Goal: Task Accomplishment & Management: Use online tool/utility

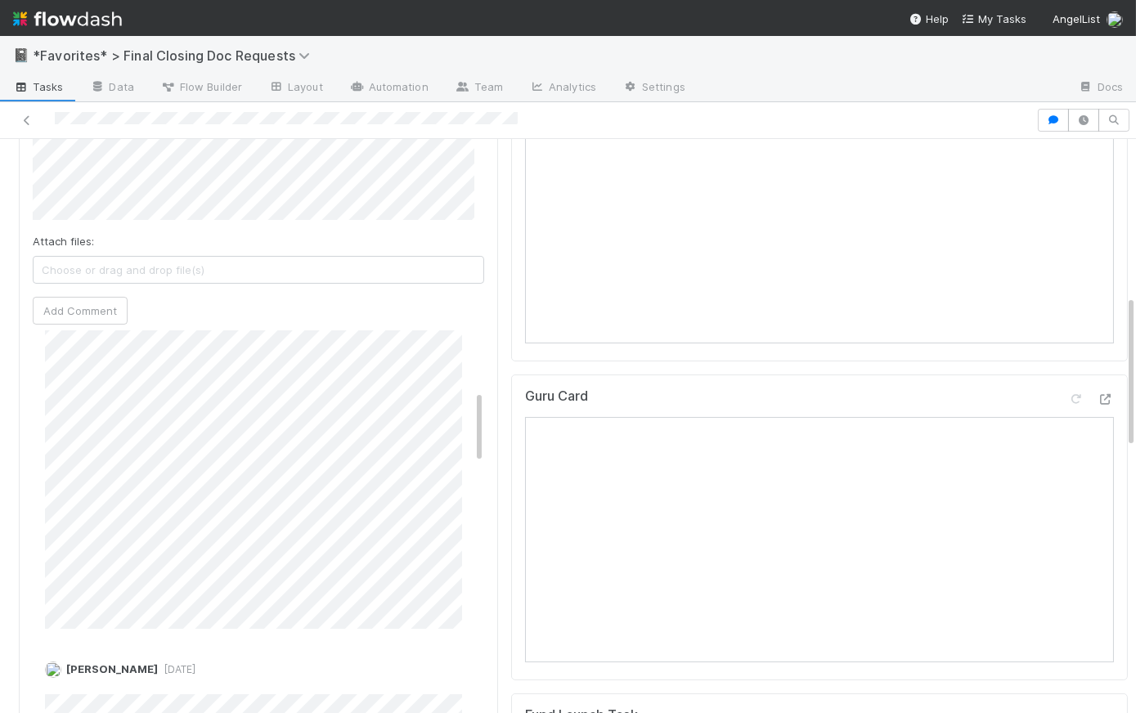
scroll to position [637, 0]
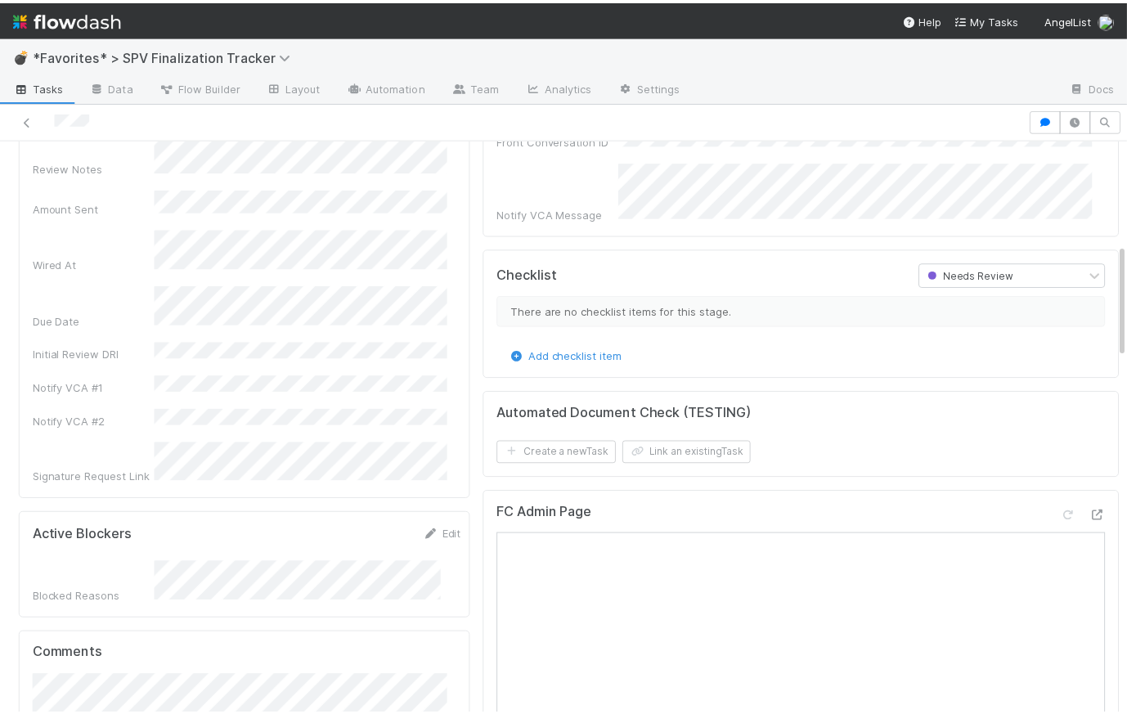
scroll to position [512, 0]
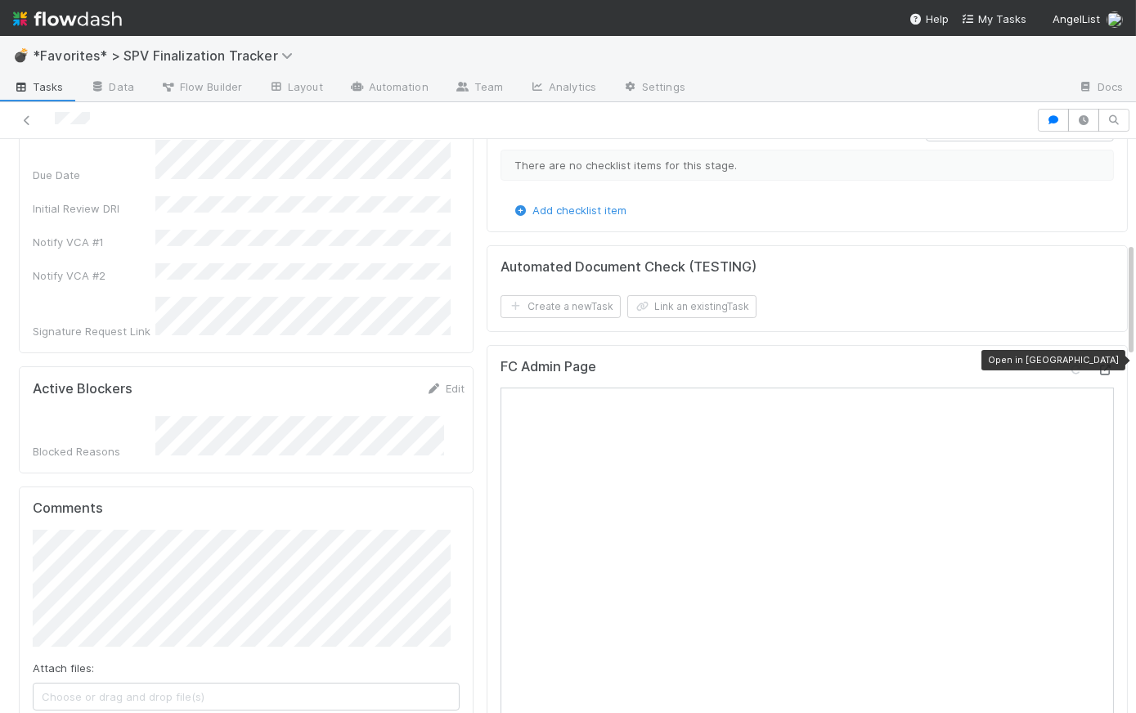
click at [1079, 365] on icon at bounding box center [1105, 370] width 16 height 11
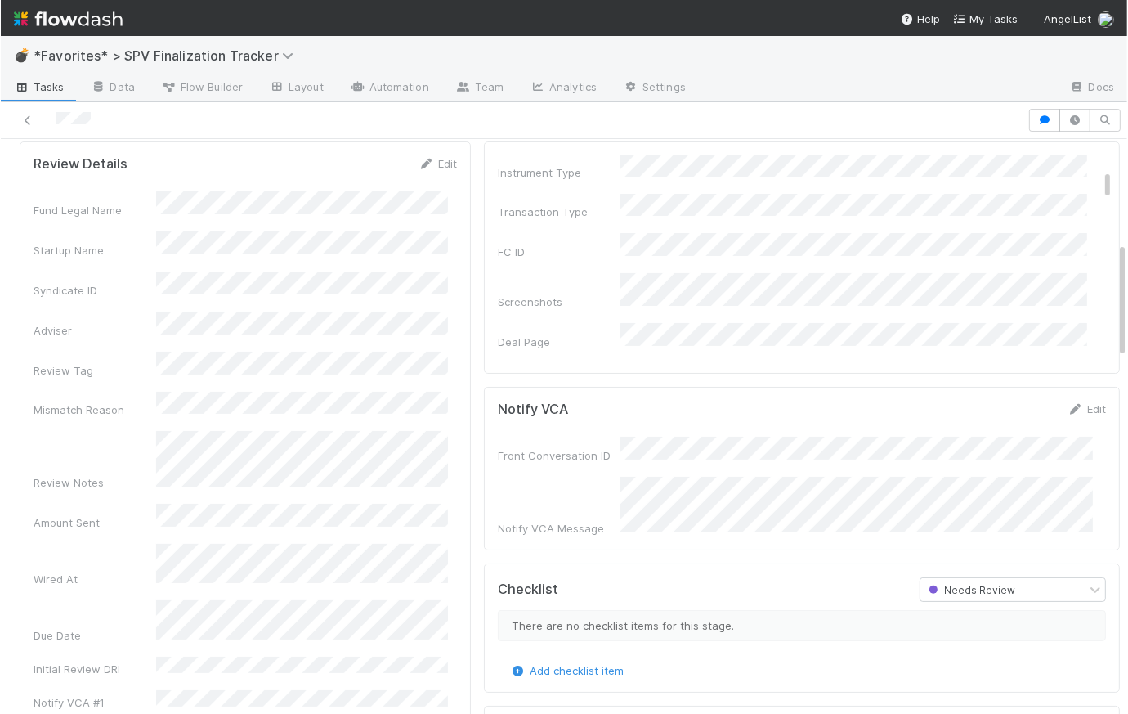
scroll to position [0, 0]
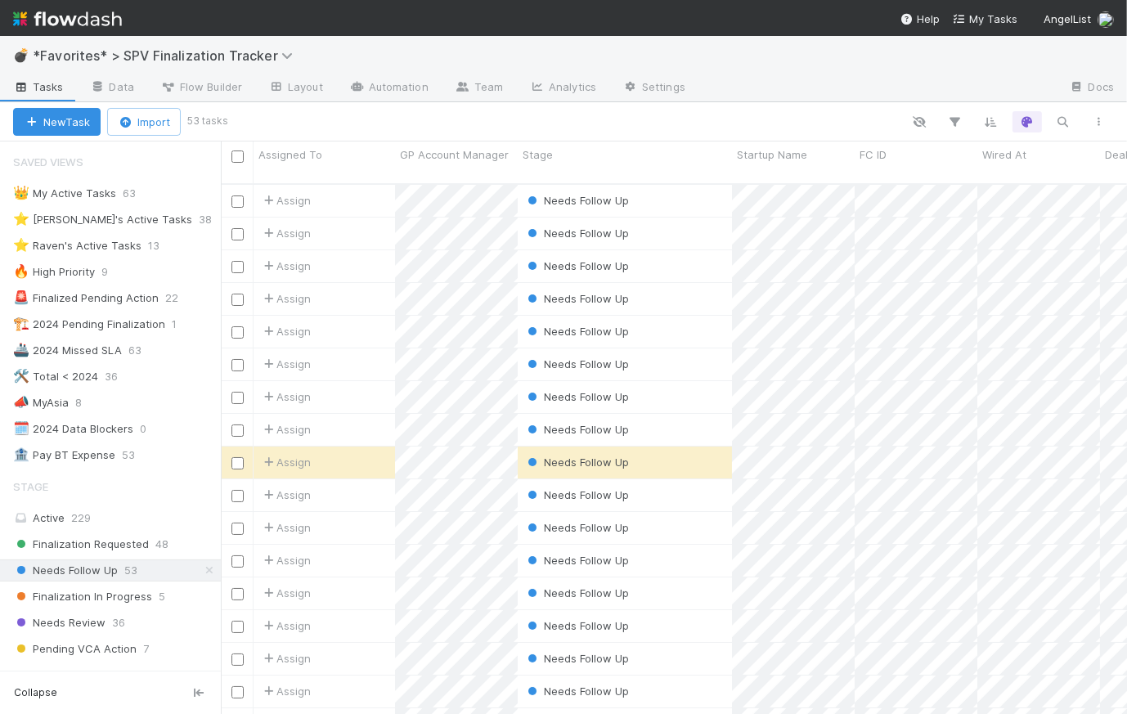
scroll to position [532, 895]
click at [70, 23] on img at bounding box center [67, 19] width 109 height 28
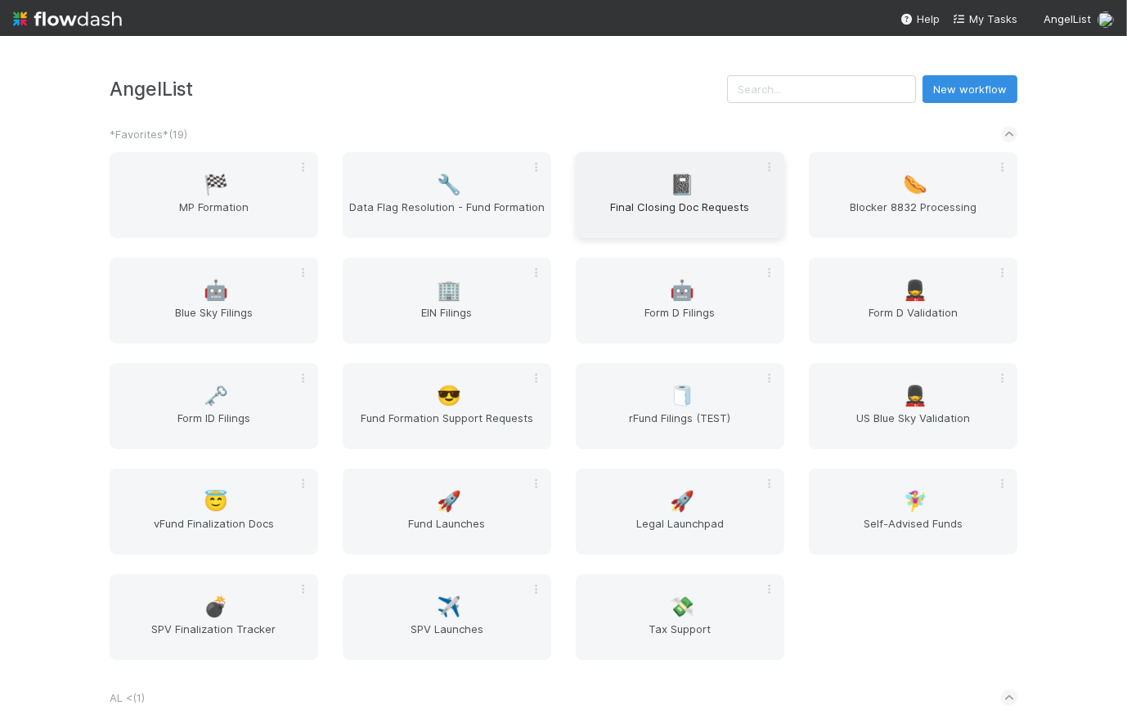
click at [704, 179] on div "📓 Final Closing Doc Requests" at bounding box center [680, 195] width 209 height 86
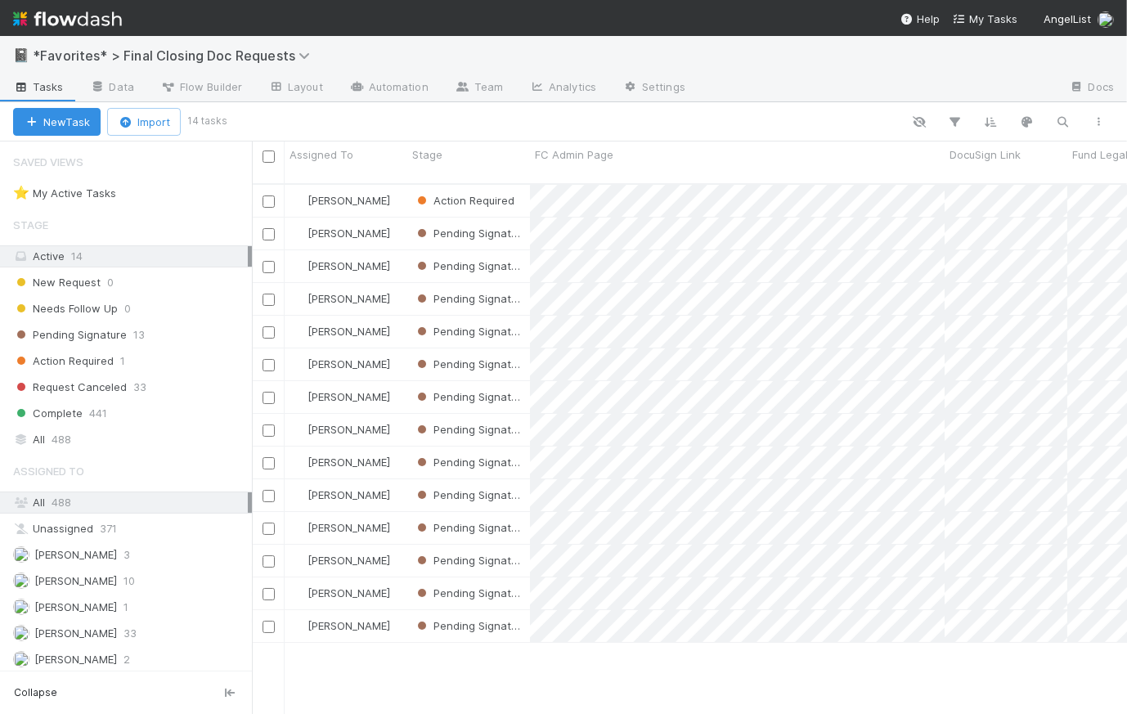
scroll to position [532, 864]
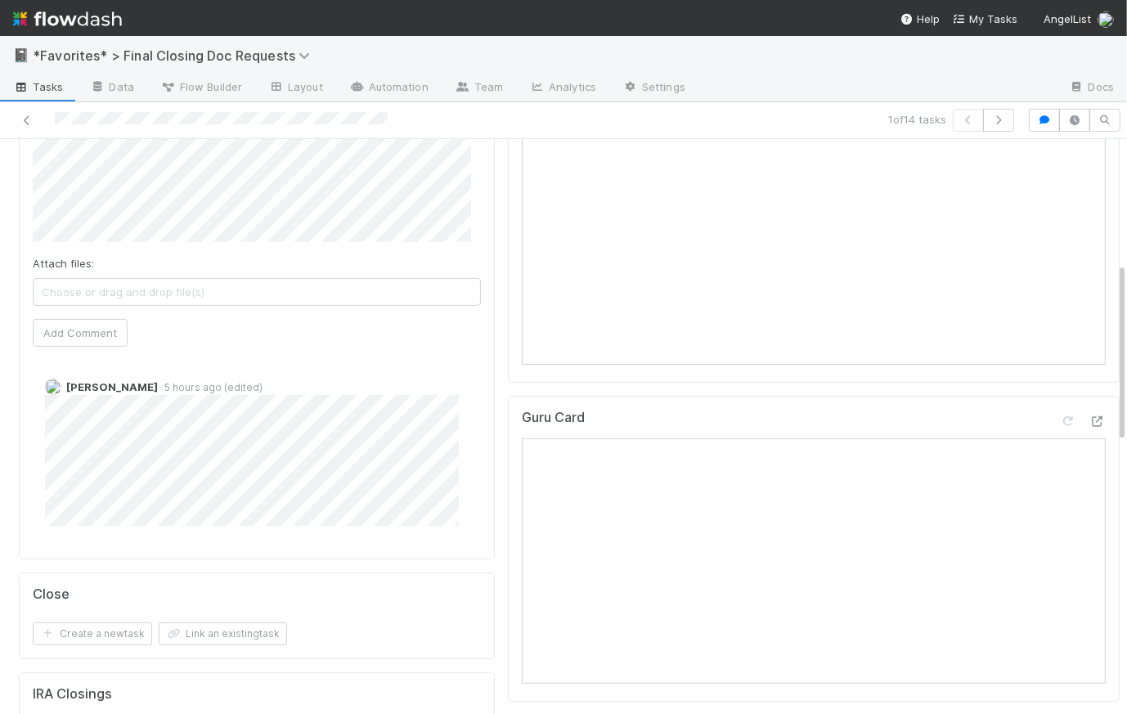
scroll to position [141, 0]
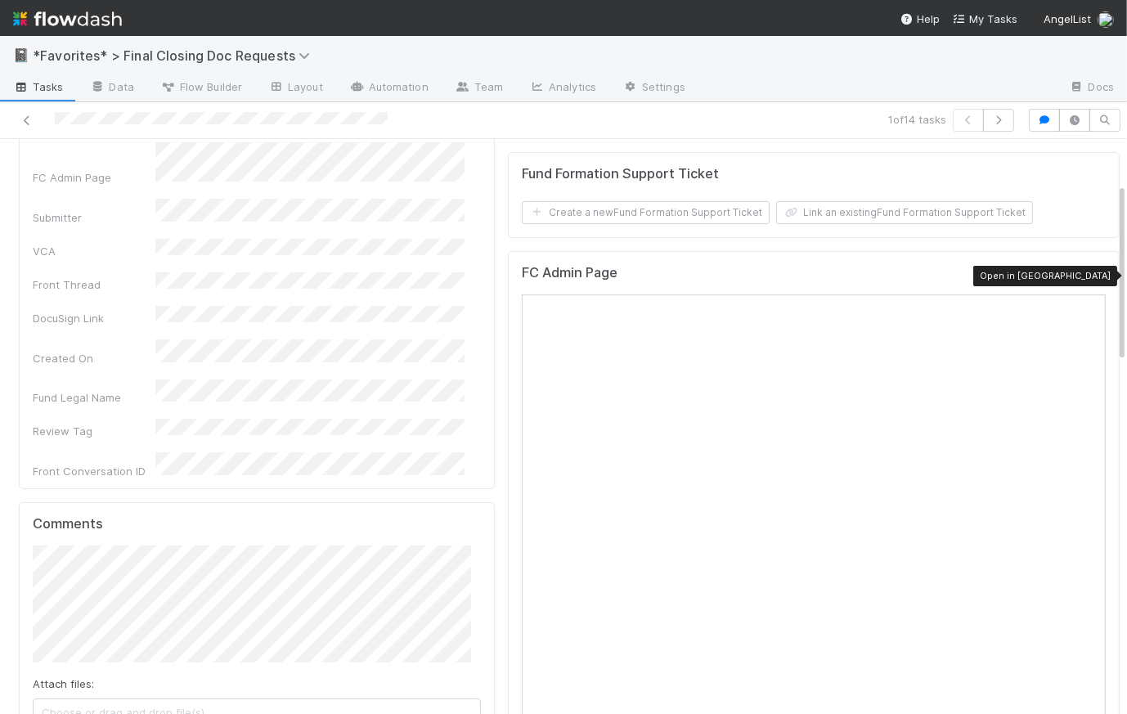
click at [1089, 271] on icon at bounding box center [1097, 276] width 16 height 11
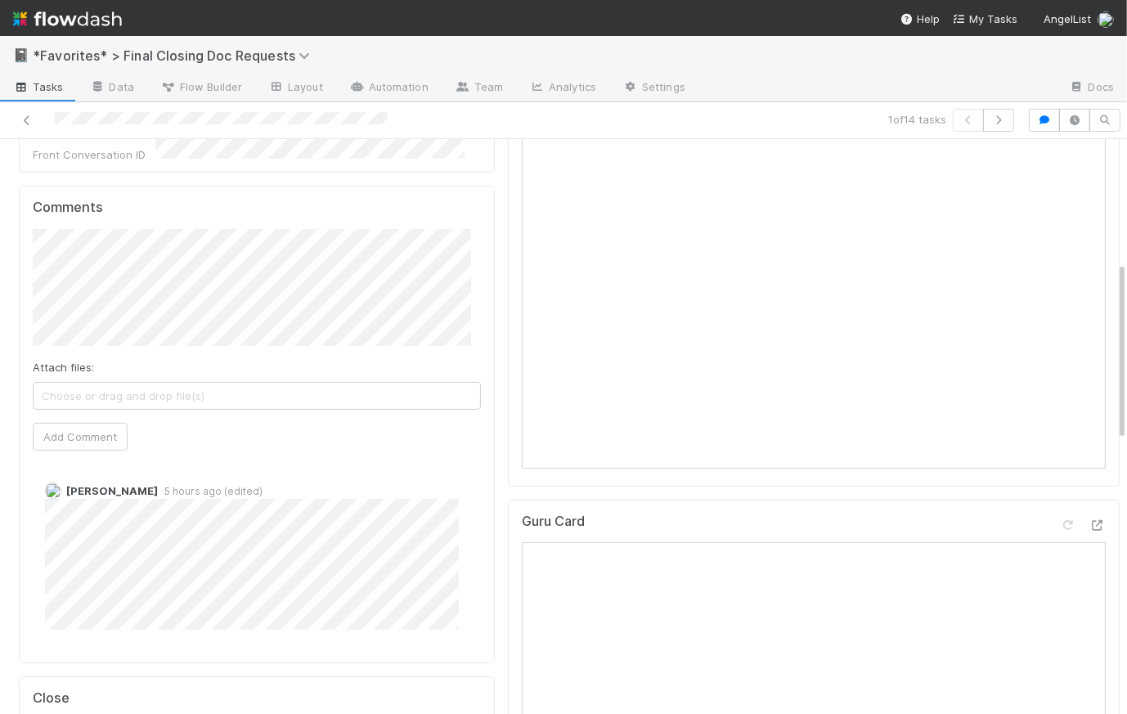
scroll to position [0, 0]
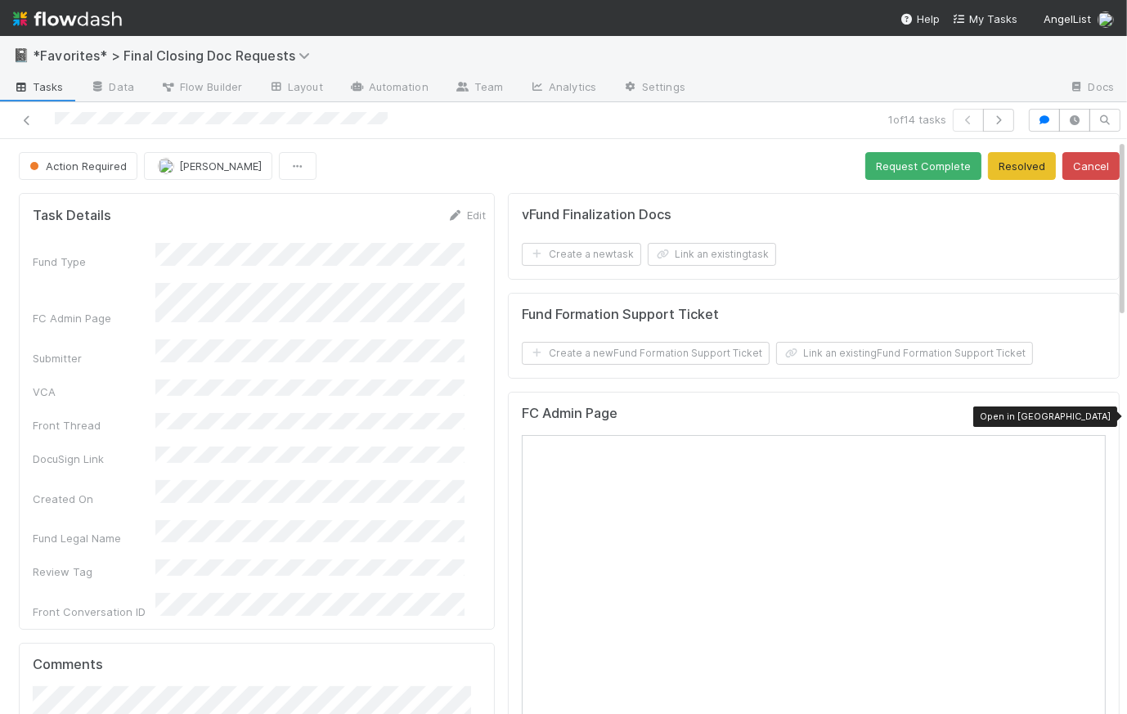
click at [1089, 412] on icon at bounding box center [1097, 417] width 16 height 11
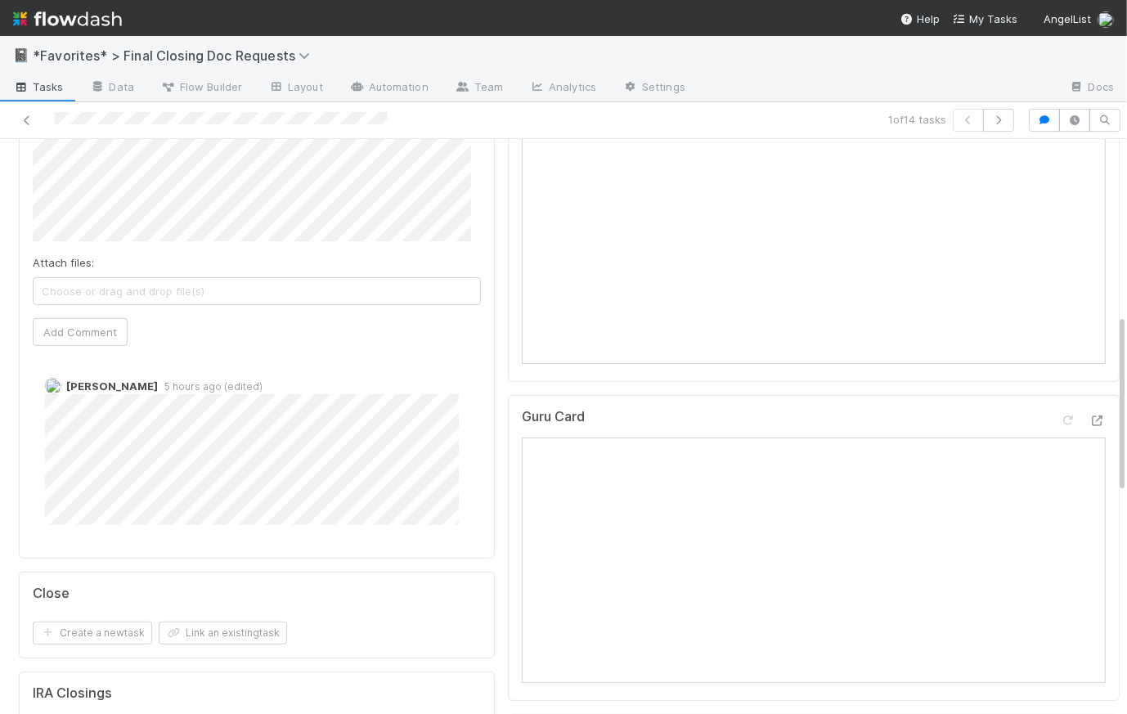
scroll to position [425, 0]
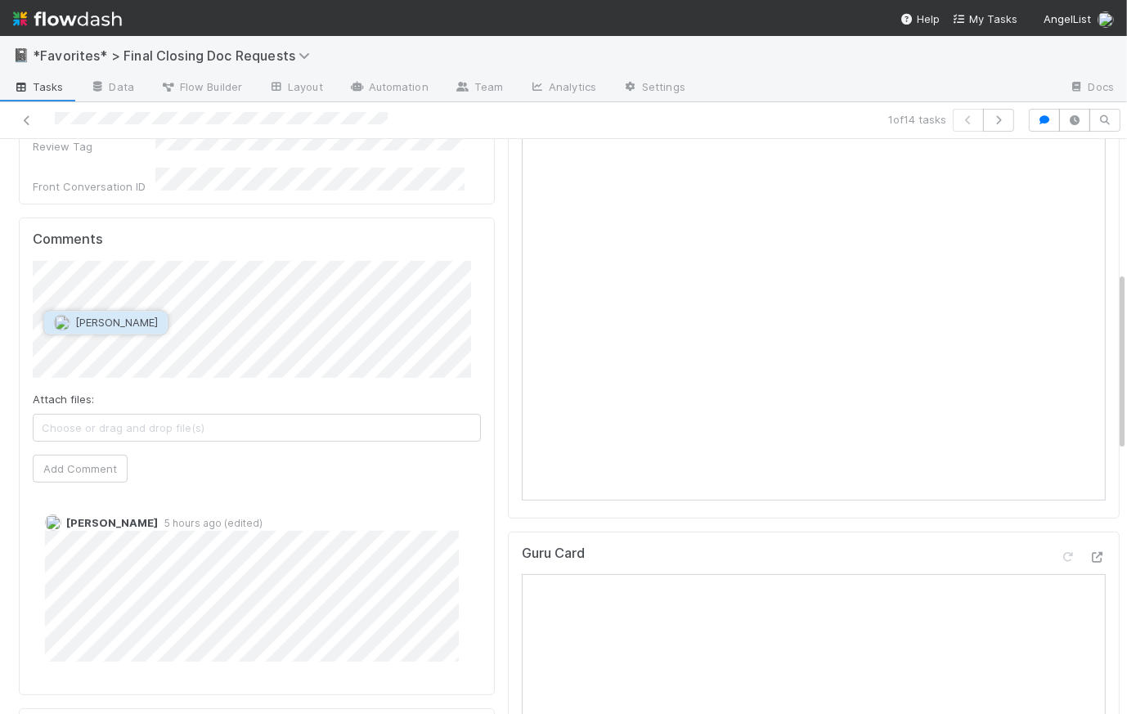
click at [98, 327] on span "May Chang" at bounding box center [116, 322] width 83 height 13
click at [94, 472] on button "Add Comment" at bounding box center [80, 469] width 95 height 28
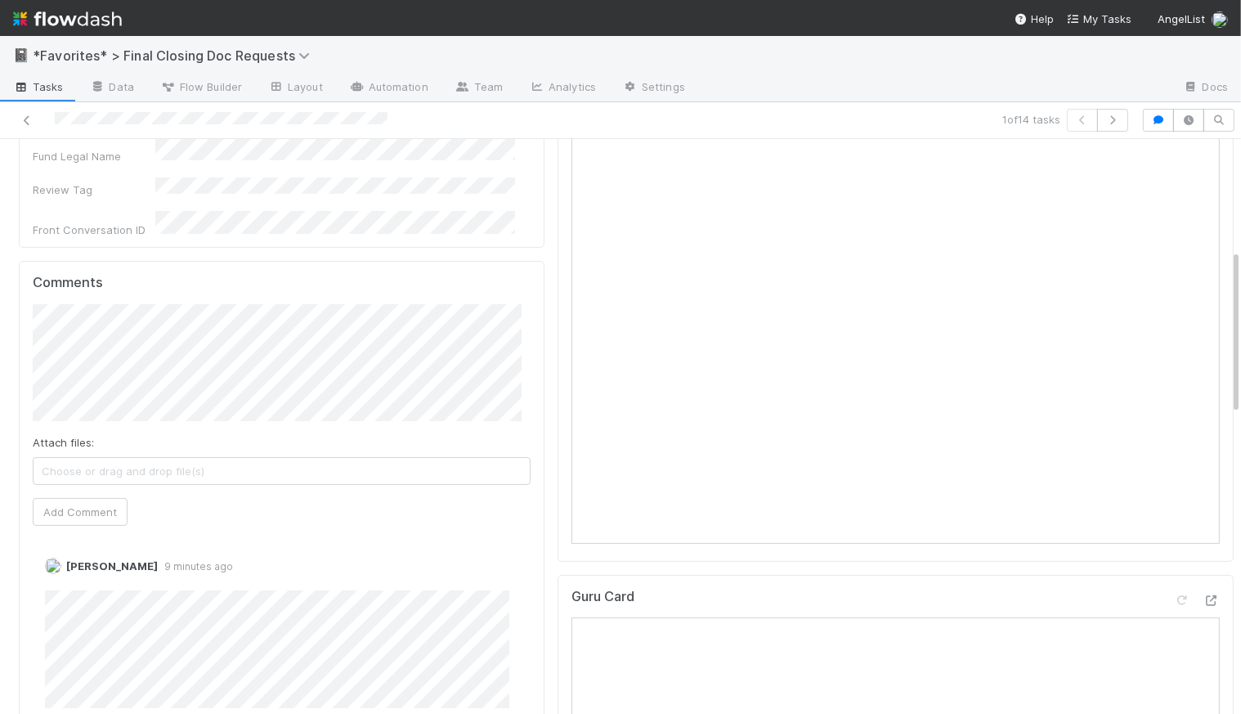
scroll to position [0, 0]
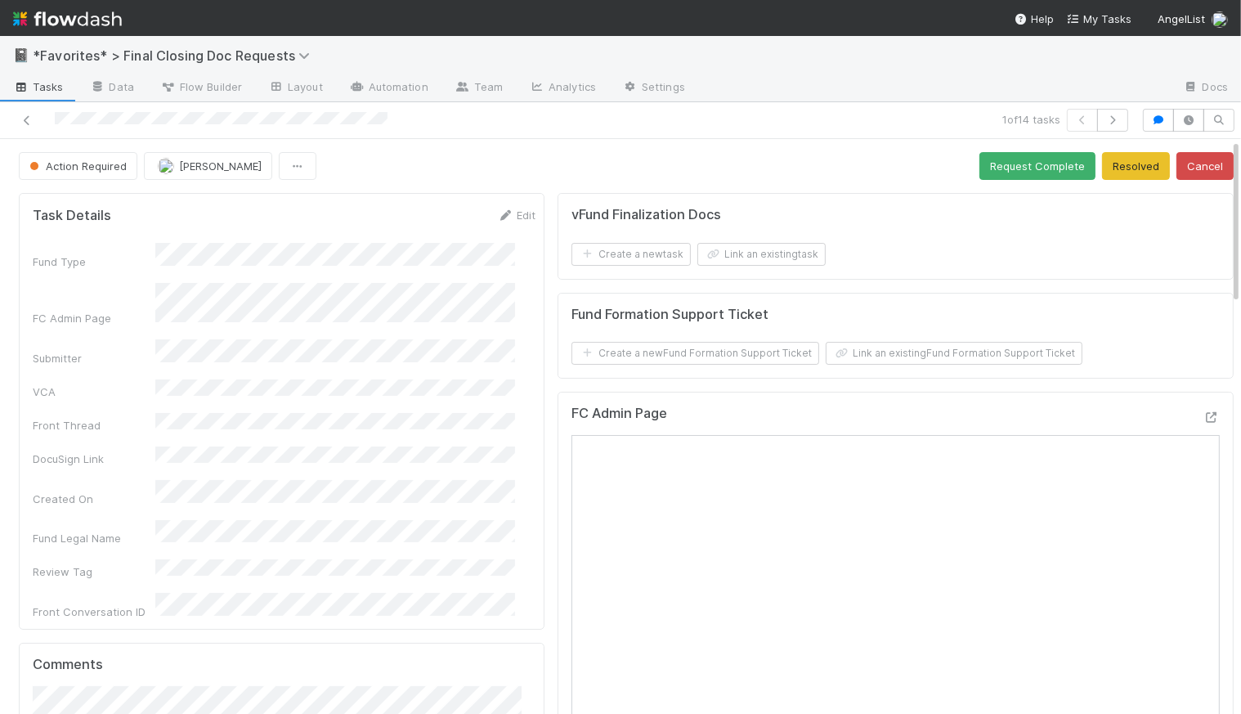
click at [563, 164] on div "Action Required Catherine Lambright Request Complete Resolved Cancel" at bounding box center [626, 166] width 1215 height 28
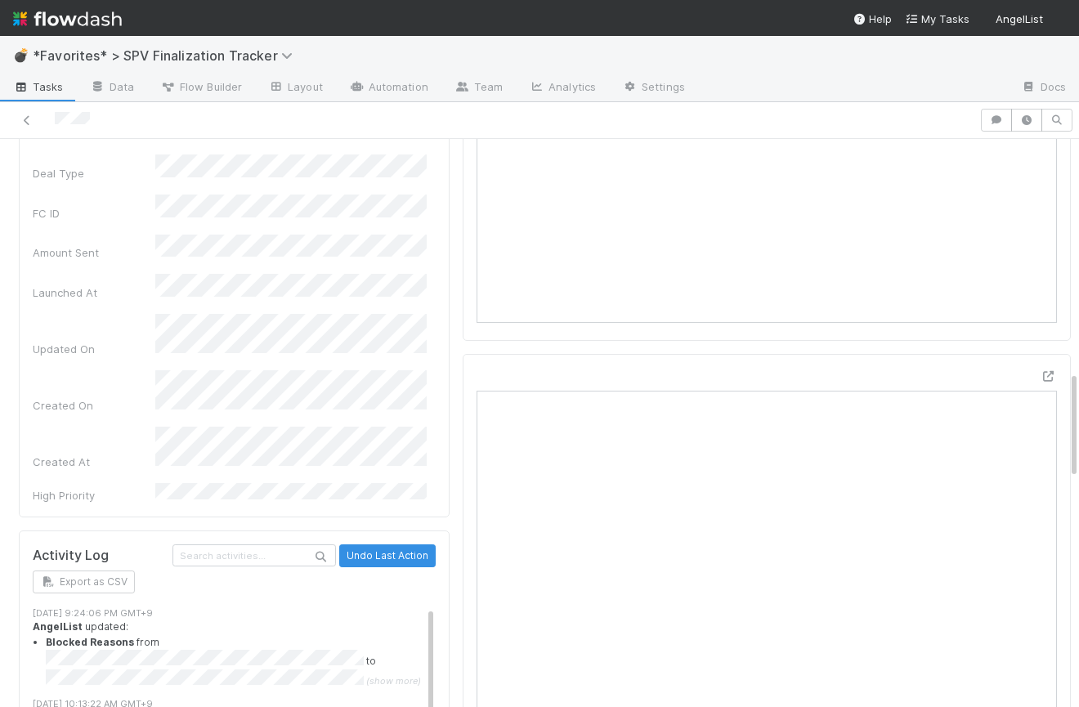
scroll to position [492, 0]
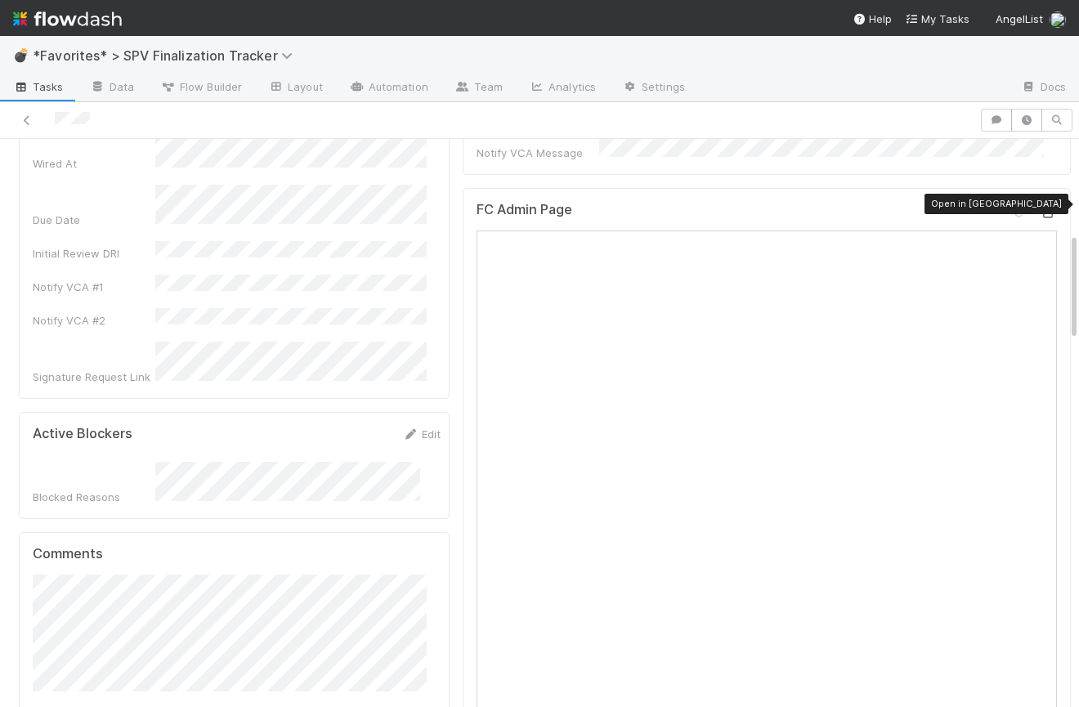
click at [1041, 208] on icon at bounding box center [1049, 213] width 16 height 11
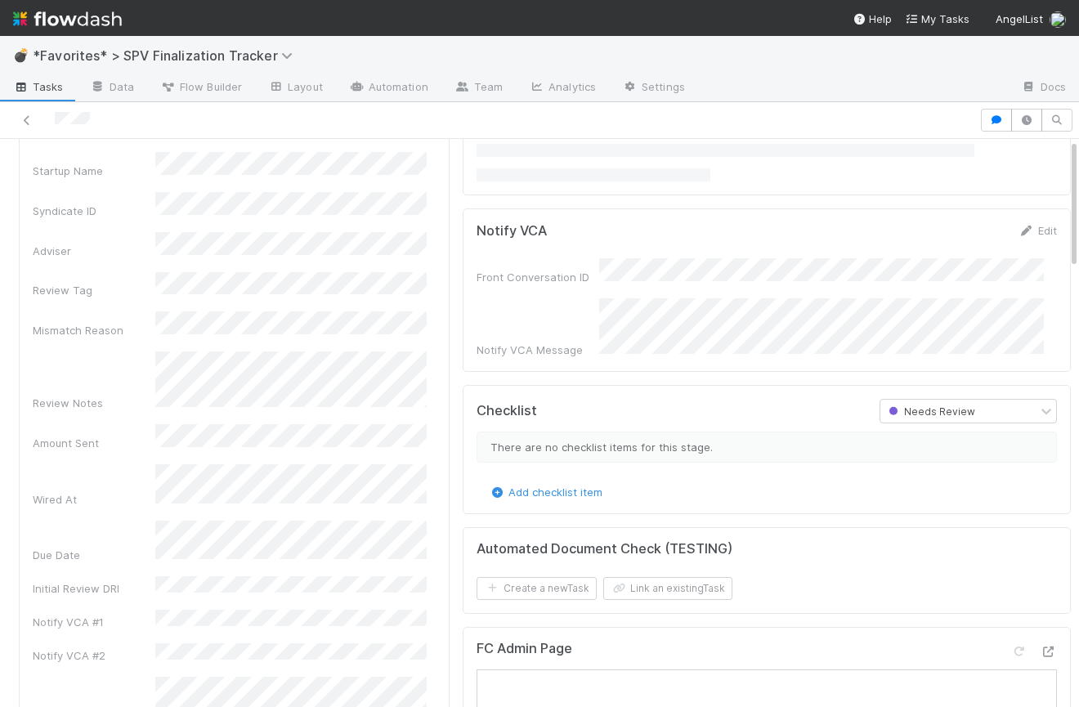
scroll to position [487, 0]
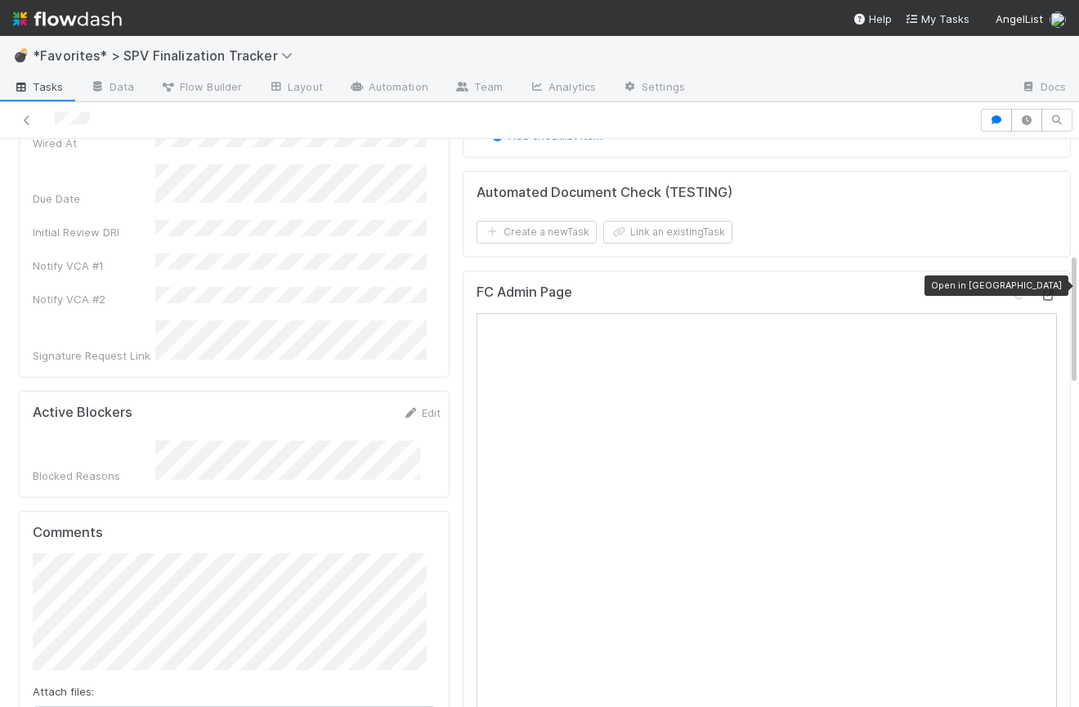
click at [1041, 301] on icon at bounding box center [1049, 295] width 16 height 11
